Goal: Browse casually

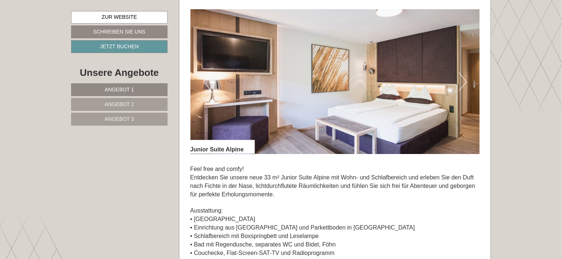
scroll to position [493, 0]
click at [463, 81] on button "Next" at bounding box center [463, 82] width 8 height 18
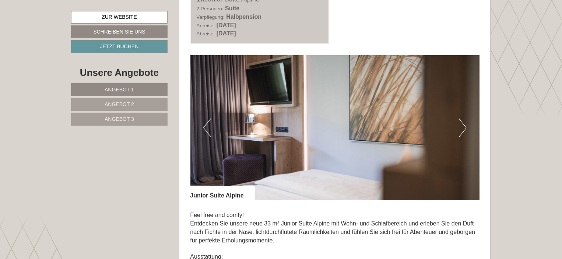
scroll to position [448, 0]
click at [464, 126] on button "Next" at bounding box center [463, 127] width 8 height 18
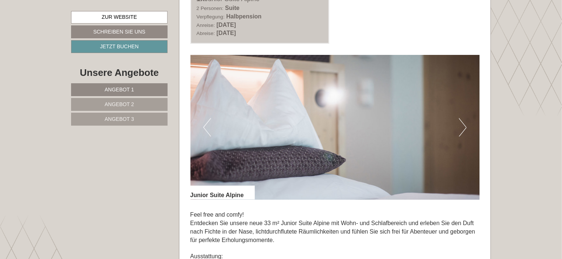
click at [464, 126] on button "Next" at bounding box center [463, 127] width 8 height 18
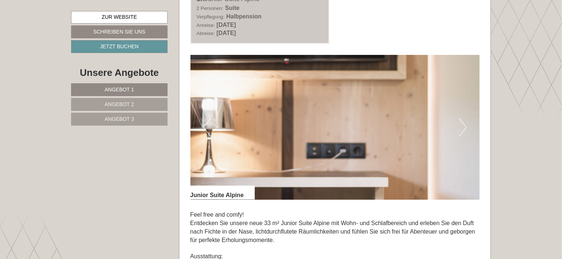
click at [464, 126] on button "Next" at bounding box center [463, 127] width 8 height 18
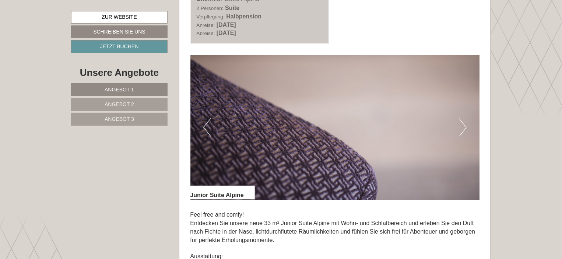
click at [464, 126] on button "Next" at bounding box center [463, 127] width 8 height 18
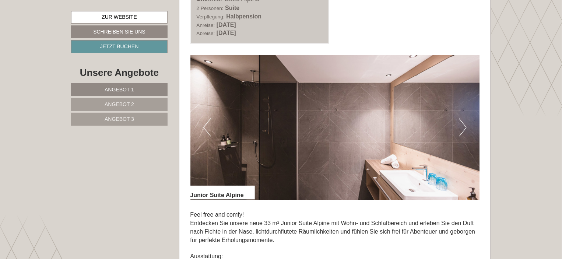
click at [464, 126] on button "Next" at bounding box center [463, 127] width 8 height 18
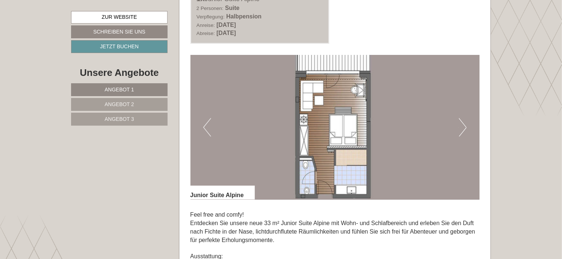
click at [464, 126] on button "Next" at bounding box center [463, 127] width 8 height 18
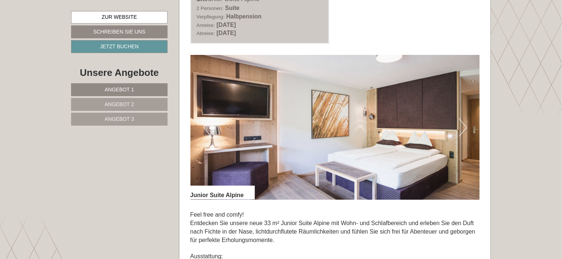
click at [464, 126] on button "Next" at bounding box center [463, 127] width 8 height 18
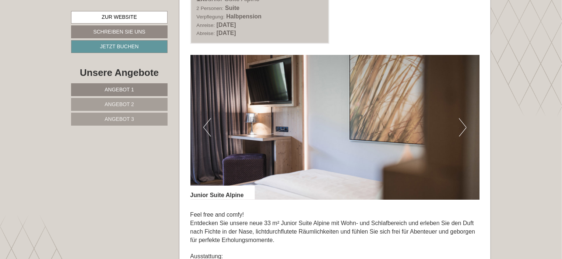
click at [464, 126] on button "Next" at bounding box center [463, 127] width 8 height 18
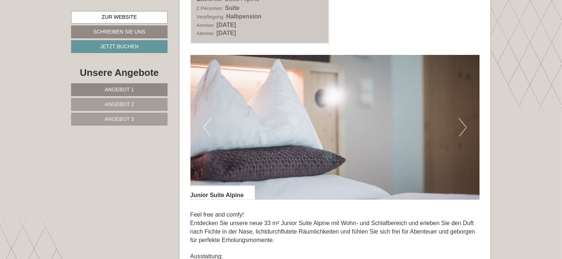
click at [464, 126] on button "Next" at bounding box center [463, 127] width 8 height 18
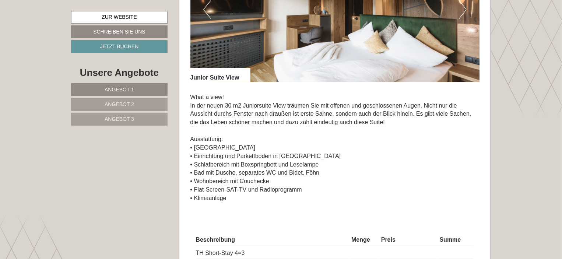
scroll to position [1575, 0]
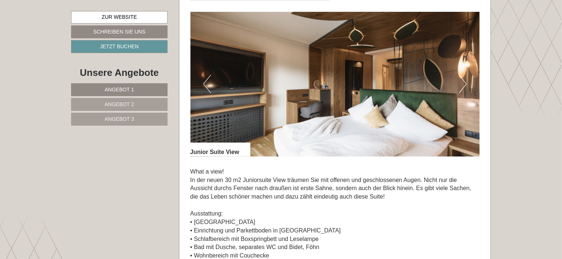
click at [463, 79] on button "Next" at bounding box center [463, 84] width 8 height 18
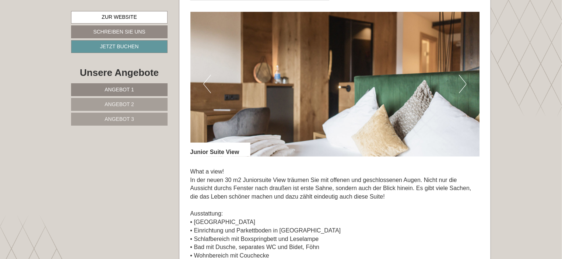
click at [463, 79] on button "Next" at bounding box center [463, 84] width 8 height 18
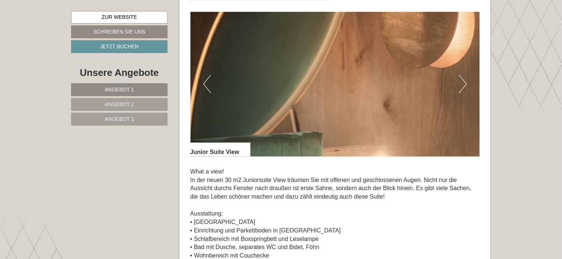
click at [463, 79] on button "Next" at bounding box center [463, 84] width 8 height 18
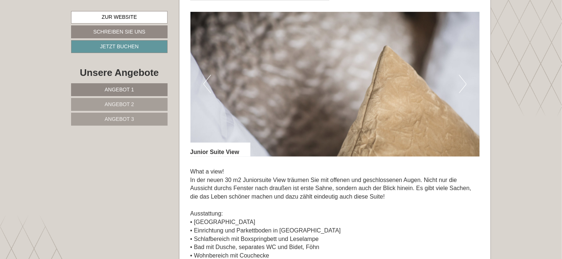
click at [463, 79] on button "Next" at bounding box center [463, 84] width 8 height 18
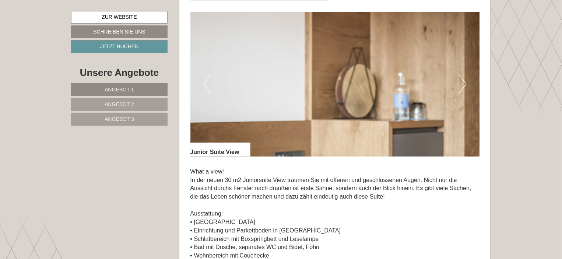
click at [463, 79] on button "Next" at bounding box center [463, 84] width 8 height 18
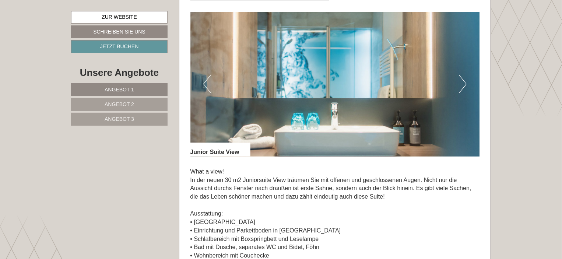
click at [463, 79] on button "Next" at bounding box center [463, 84] width 8 height 18
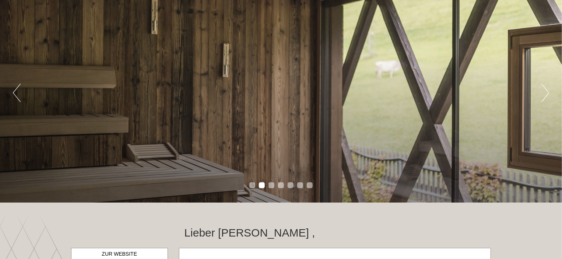
scroll to position [75, 0]
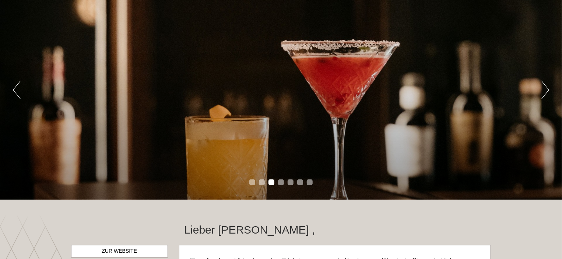
click at [547, 88] on button "Next" at bounding box center [545, 90] width 8 height 18
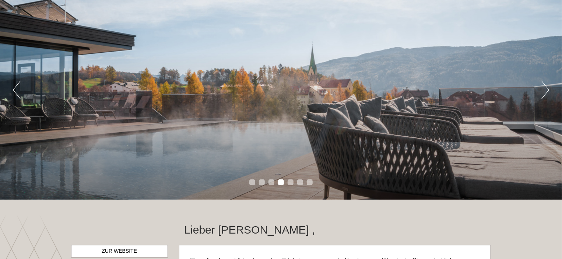
click at [547, 88] on button "Next" at bounding box center [545, 90] width 8 height 18
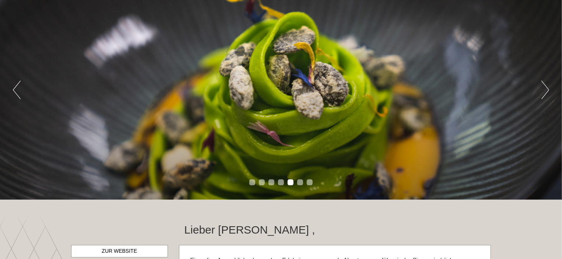
click at [547, 88] on button "Next" at bounding box center [545, 90] width 8 height 18
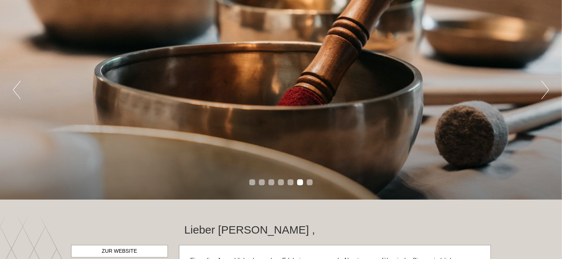
click at [547, 88] on button "Next" at bounding box center [545, 90] width 8 height 18
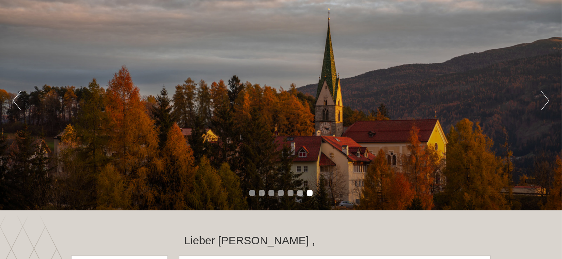
scroll to position [63, 0]
